Goal: Task Accomplishment & Management: Use online tool/utility

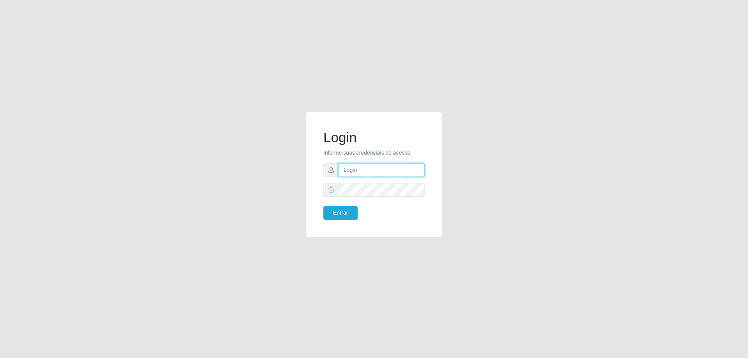
click at [361, 167] on input "text" at bounding box center [381, 170] width 86 height 14
type input "[EMAIL_ADDRESS][DOMAIN_NAME]"
click at [323, 206] on button "Entrar" at bounding box center [340, 213] width 34 height 14
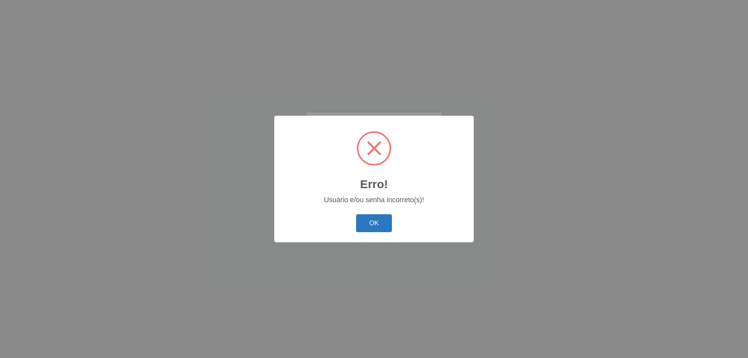
click at [368, 225] on button "OK" at bounding box center [374, 223] width 36 height 18
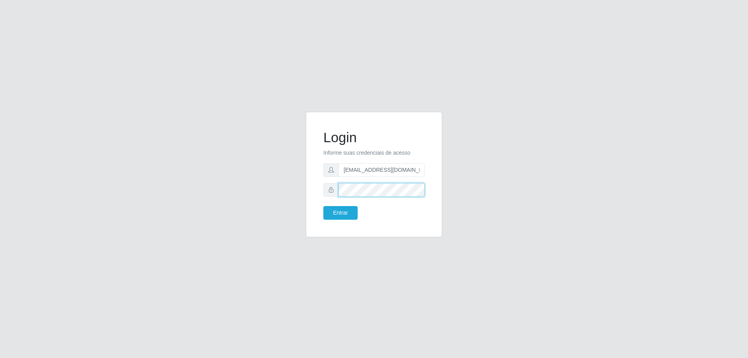
click at [323, 206] on button "Entrar" at bounding box center [340, 213] width 34 height 14
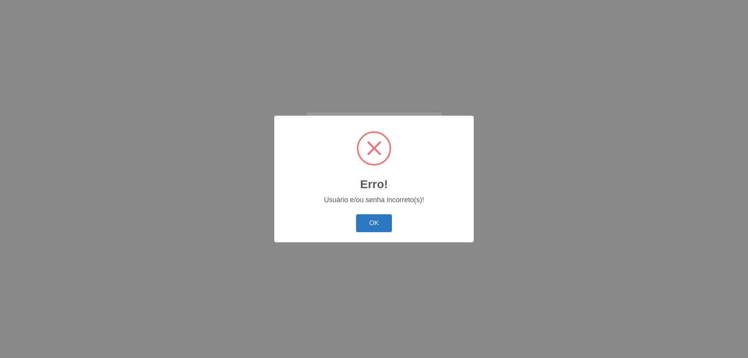
click at [375, 230] on button "OK" at bounding box center [374, 223] width 36 height 18
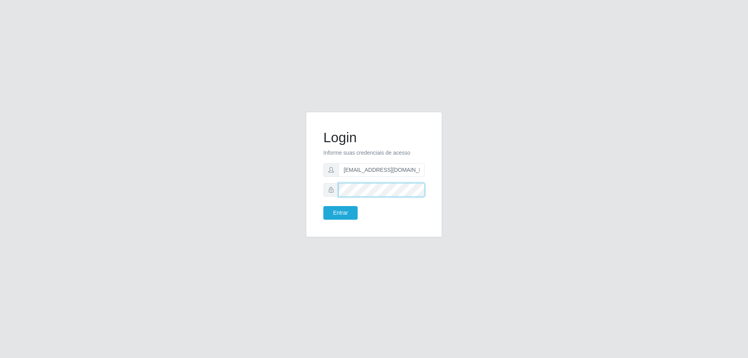
click at [294, 198] on div "Login Informe suas credenciais de acesso [EMAIL_ADDRESS][DOMAIN_NAME] Entrar" at bounding box center [374, 179] width 444 height 135
click at [323, 206] on button "Entrar" at bounding box center [340, 213] width 34 height 14
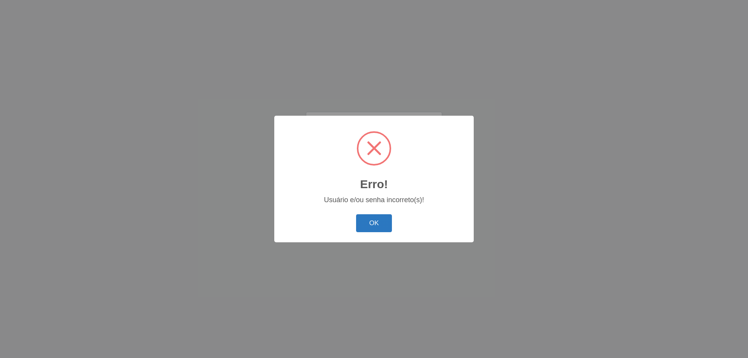
click at [370, 224] on button "OK" at bounding box center [374, 223] width 36 height 18
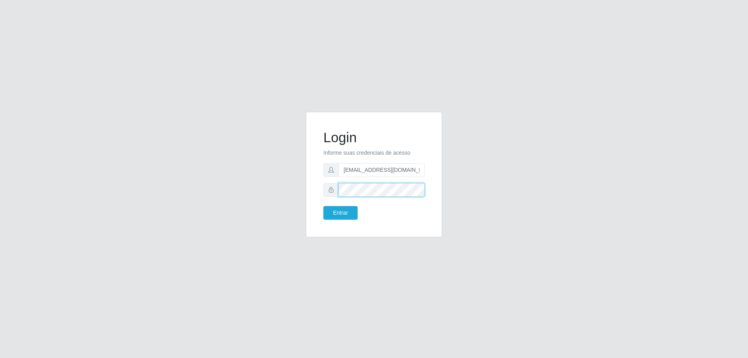
click at [323, 206] on button "Entrar" at bounding box center [340, 213] width 34 height 14
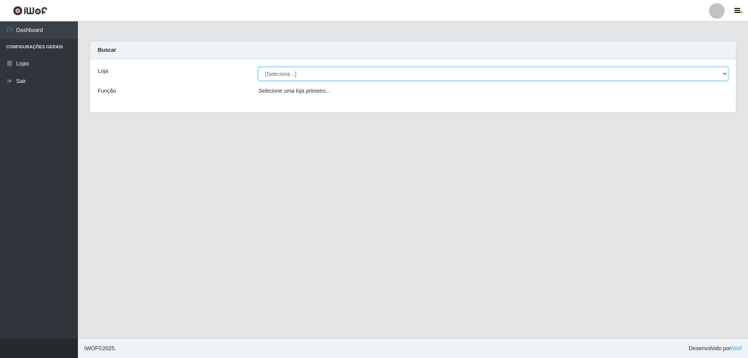
click at [336, 75] on select "[Selecione...] Atacado Vem - [STREET_ADDRESS]" at bounding box center [493, 74] width 470 height 14
select select "449"
click at [258, 67] on select "[Selecione...] Atacado Vem - [STREET_ADDRESS]" at bounding box center [493, 74] width 470 height 14
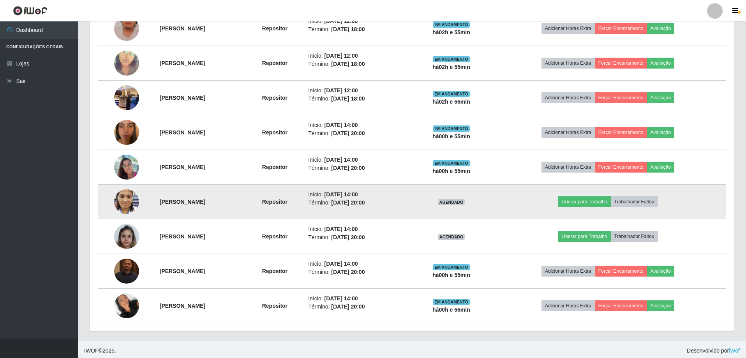
scroll to position [367, 0]
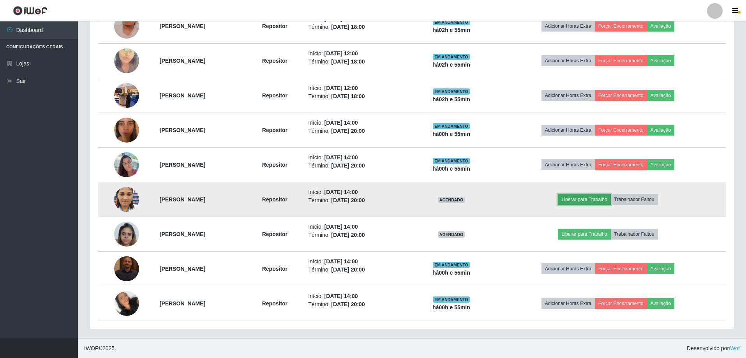
click at [591, 198] on button "Liberar para Trabalho" at bounding box center [584, 199] width 53 height 11
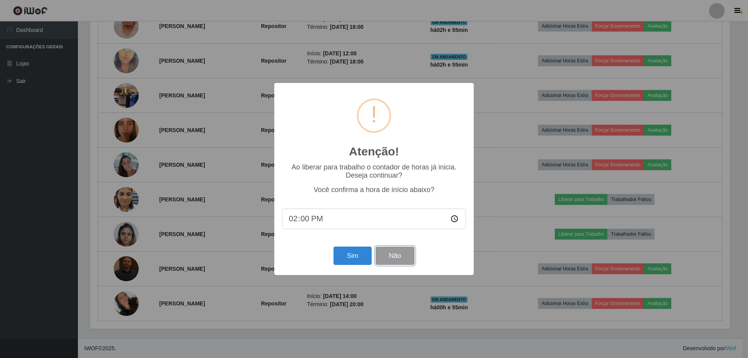
click at [402, 259] on button "Não" at bounding box center [394, 255] width 39 height 18
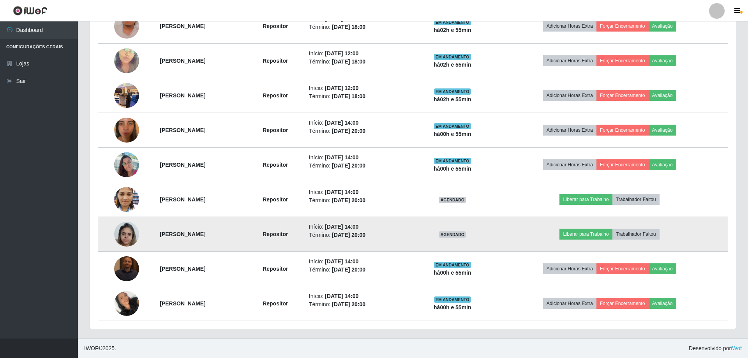
scroll to position [162, 644]
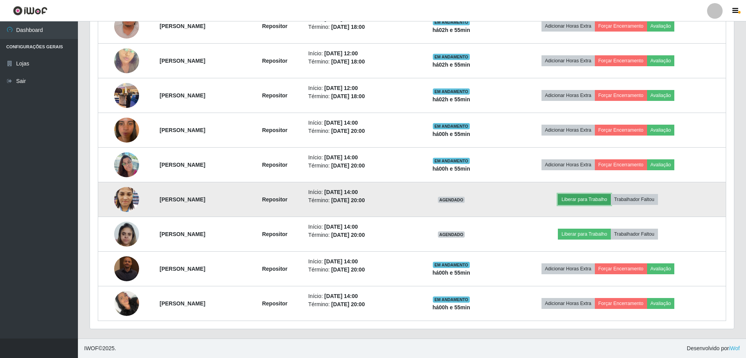
click at [610, 200] on button "Liberar para Trabalho" at bounding box center [584, 199] width 53 height 11
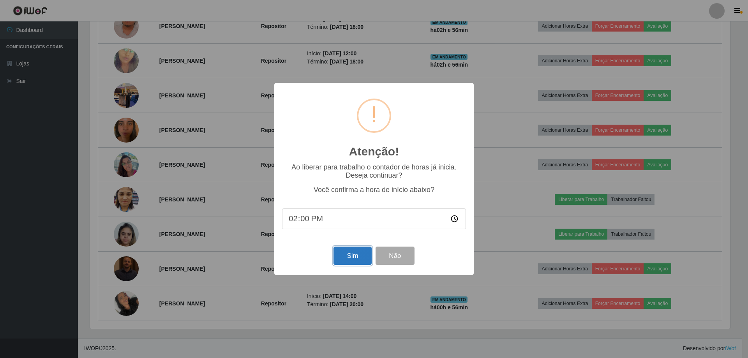
click at [354, 259] on button "Sim" at bounding box center [352, 255] width 38 height 18
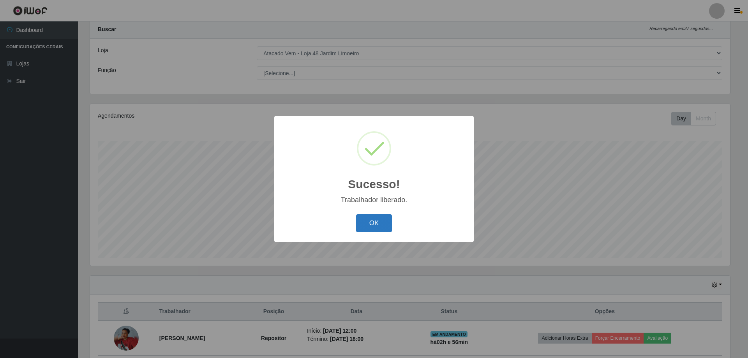
click at [373, 225] on button "OK" at bounding box center [374, 223] width 36 height 18
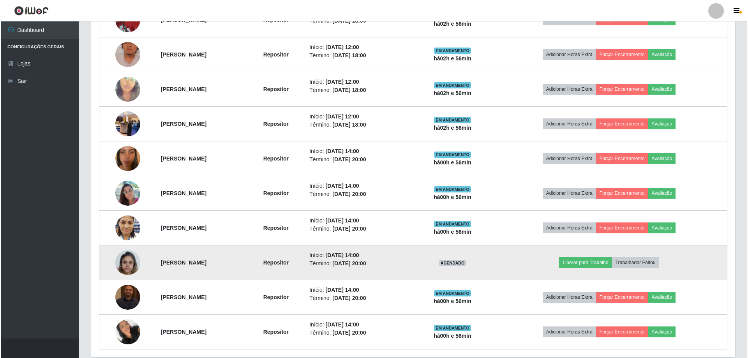
scroll to position [367, 0]
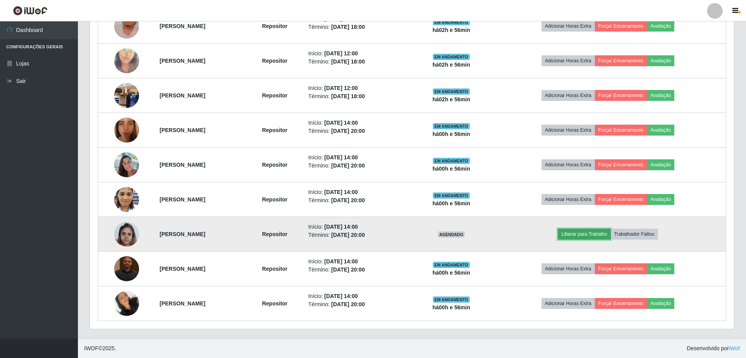
click at [602, 234] on button "Liberar para Trabalho" at bounding box center [584, 234] width 53 height 11
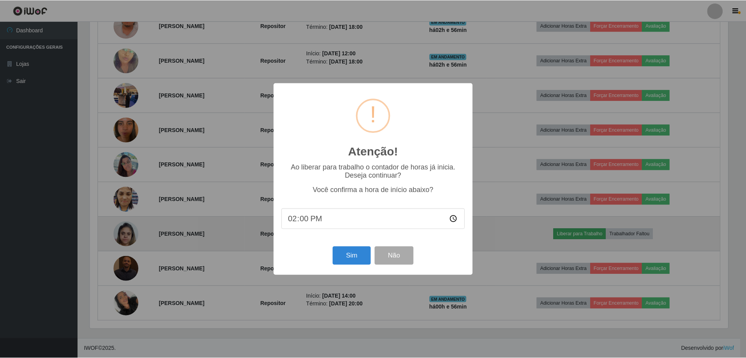
scroll to position [162, 640]
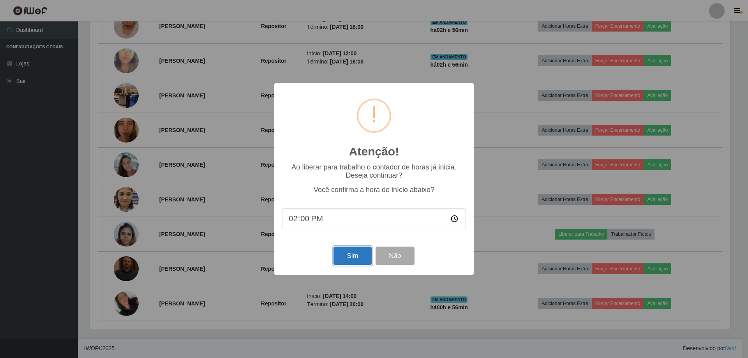
click at [363, 256] on button "Sim" at bounding box center [352, 255] width 38 height 18
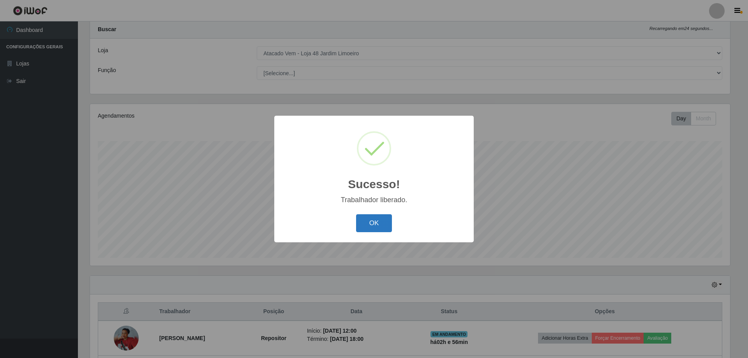
click at [363, 230] on button "OK" at bounding box center [374, 223] width 36 height 18
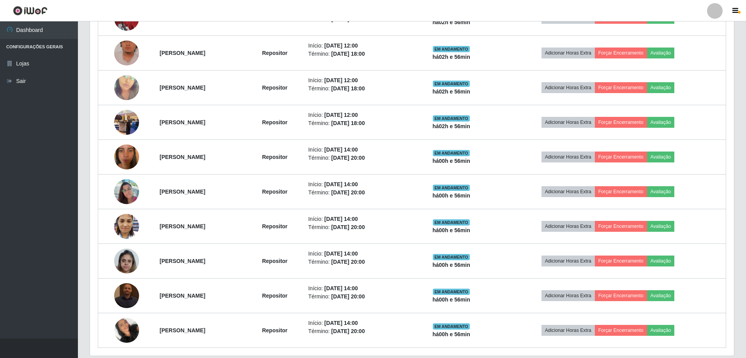
scroll to position [367, 0]
